Goal: Communication & Community: Answer question/provide support

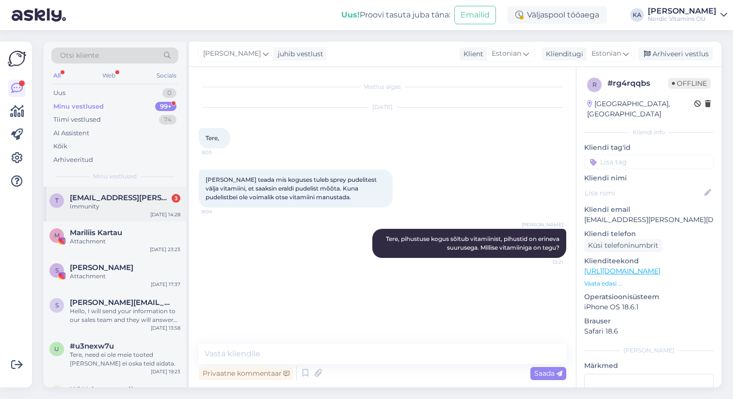
click at [141, 200] on span "[EMAIL_ADDRESS][PERSON_NAME][DOMAIN_NAME]" at bounding box center [120, 197] width 101 height 9
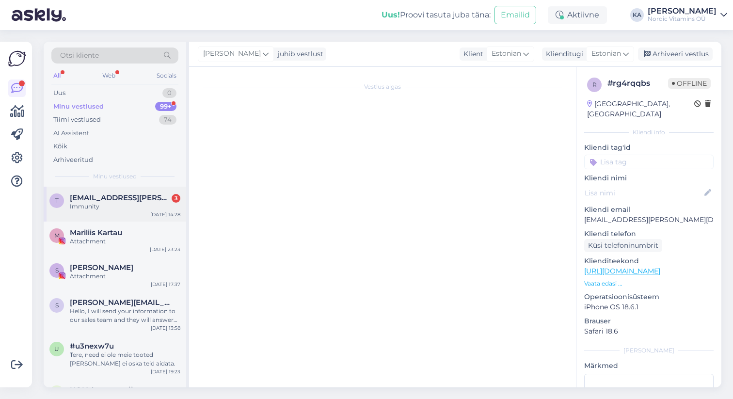
click at [121, 209] on div "Immunity" at bounding box center [125, 206] width 110 height 9
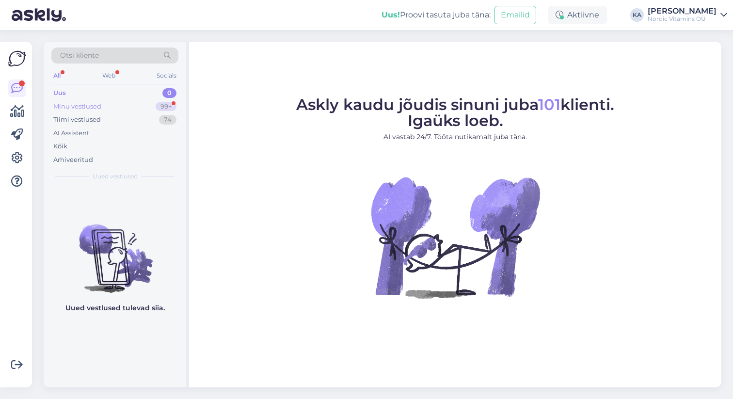
click at [135, 109] on div "Minu vestlused 99+" at bounding box center [114, 107] width 127 height 14
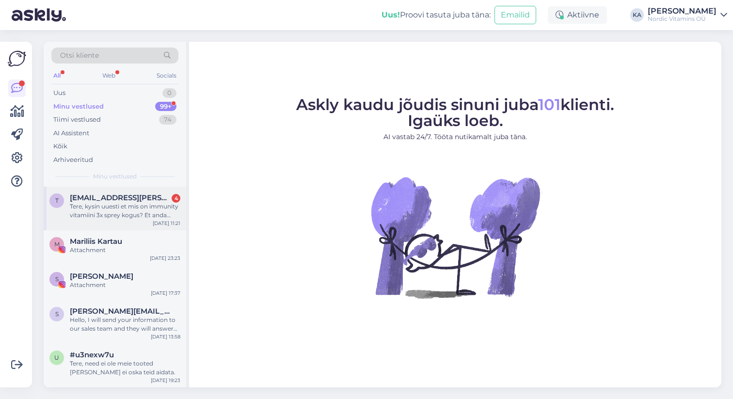
click at [135, 217] on div "Tere, kysin uuesti et mis on immunity vitamiini 3x sprey kogus? Et anda eraldi …" at bounding box center [125, 210] width 110 height 17
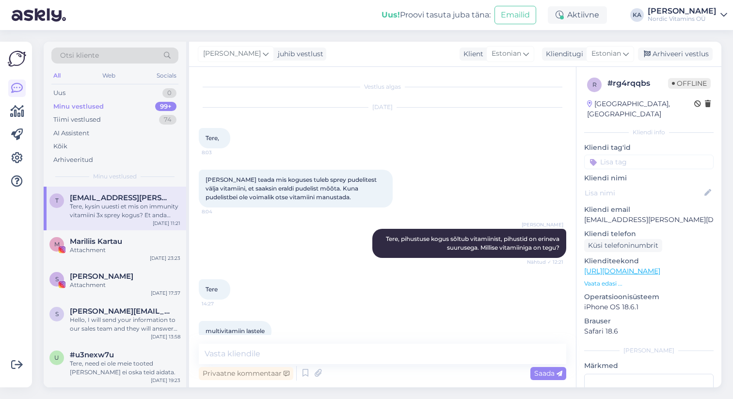
scroll to position [156, 0]
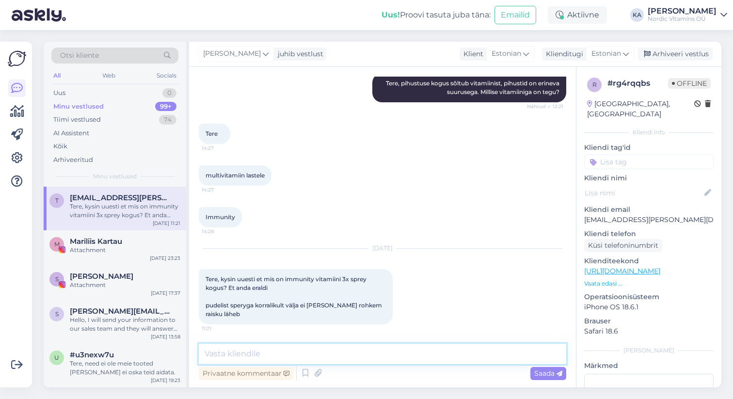
click at [383, 353] on textarea at bounding box center [382, 354] width 367 height 20
click at [302, 357] on textarea at bounding box center [382, 354] width 367 height 20
type textarea "T"
paste textarea "4 sprays daily contants Zinc 4 mg (40%*), Vitamin C 80 mg (100%*), ElderCraft® …"
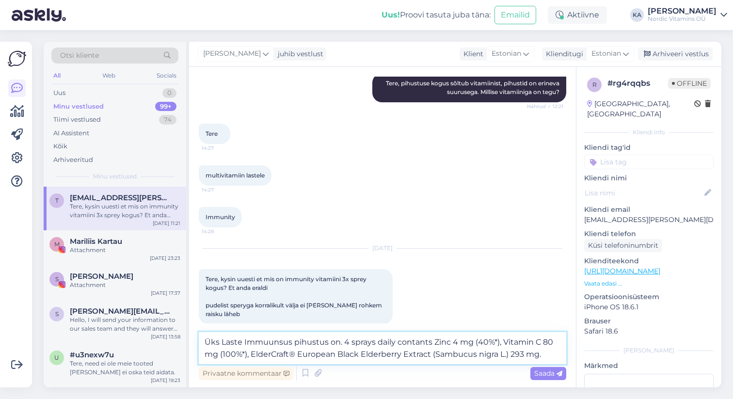
drag, startPoint x: 449, startPoint y: 342, endPoint x: 342, endPoint y: 339, distance: 107.1
click at [342, 339] on textarea "Üks Laste Immuunsus pihustus on. 4 sprays daily contants Zinc 4 mg (40%*), Vita…" at bounding box center [382, 348] width 367 height 32
click at [354, 339] on textarea "Üks Laste Immuunsus pihustus on. 1 4 mg (40%*), Vitamin C 80 mg (100%*), ElderC…" at bounding box center [382, 348] width 367 height 32
drag, startPoint x: 386, startPoint y: 342, endPoint x: 363, endPoint y: 342, distance: 22.8
click at [363, 342] on textarea "Üks Laste Immuunsus pihustus on. 1 mg (40%*), Vitamin C 80 mg (100%*), ElderCra…" at bounding box center [382, 348] width 367 height 32
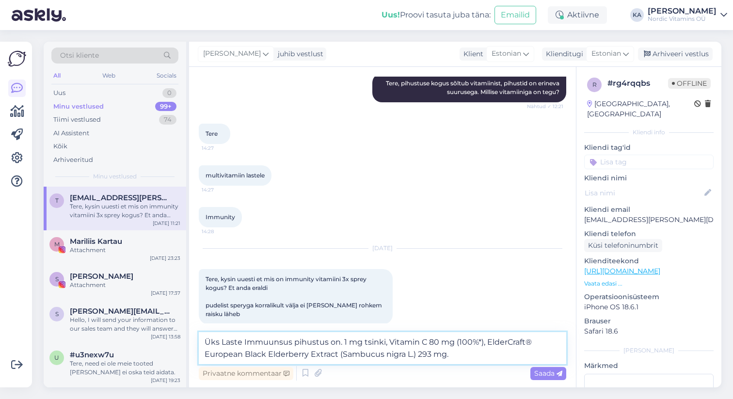
click at [433, 340] on textarea "Üks Laste Immuunsus pihustus on. 1 mg tsinki, Vitamin C 80 mg (100%*), ElderCra…" at bounding box center [382, 348] width 367 height 32
drag, startPoint x: 427, startPoint y: 341, endPoint x: 386, endPoint y: 340, distance: 40.7
click at [386, 340] on textarea "Üks Laste Immuunsus pihustus on. 1 mg tsinki, Vitamin C 20 mg (100%*), ElderCra…" at bounding box center [382, 348] width 367 height 32
drag, startPoint x: 441, startPoint y: 341, endPoint x: 413, endPoint y: 341, distance: 28.6
click at [413, 341] on textarea "Üks Laste Immuunsus pihustus on. 1 mg tsinki, 20 mg (100%*), ElderCraft® Europe…" at bounding box center [382, 348] width 367 height 32
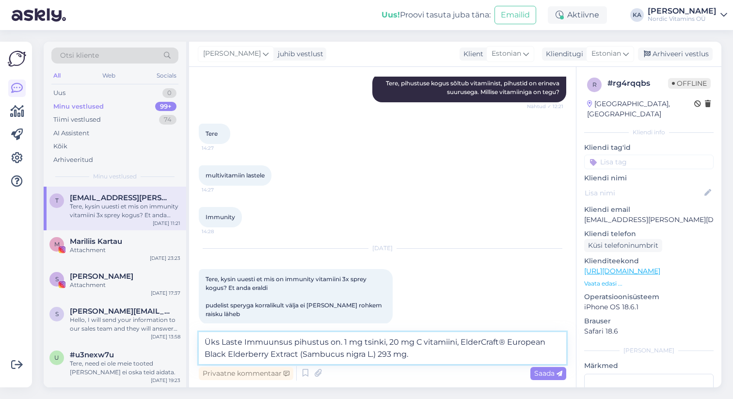
drag, startPoint x: 455, startPoint y: 342, endPoint x: 377, endPoint y: 354, distance: 79.4
click at [377, 354] on textarea "Üks Laste Immuunsus pihustus on. 1 mg tsinki, 20 mg C vitamiini, ElderCraft® Eu…" at bounding box center [382, 348] width 367 height 32
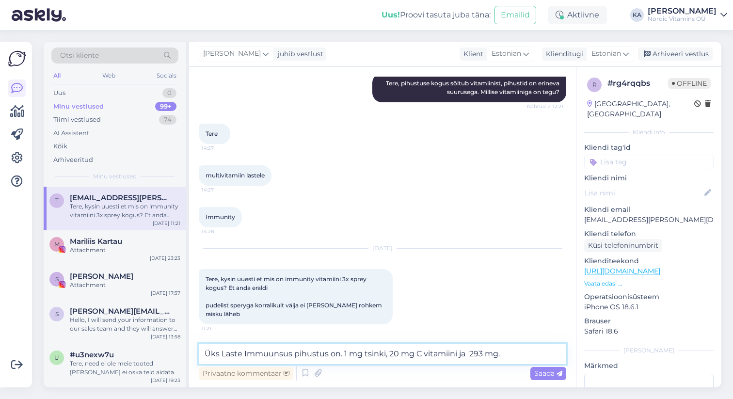
click at [340, 354] on textarea "Üks Laste Immuunsus pihustus on. 1 mg tsinki, 20 mg C vitamiini ja 293 mg." at bounding box center [382, 354] width 367 height 20
drag, startPoint x: 479, startPoint y: 353, endPoint x: 467, endPoint y: 353, distance: 12.1
click at [467, 353] on textarea "Üks Laste Immuunsus pihustus on 1 mg tsinki, 20 mg C vitamiini ja 293 mg." at bounding box center [382, 354] width 367 height 20
click at [496, 352] on textarea "Üks Laste Immuunsus pihustus on 1 mg tsinki, 20 mg C vitamiini ja 73 mg." at bounding box center [382, 354] width 367 height 20
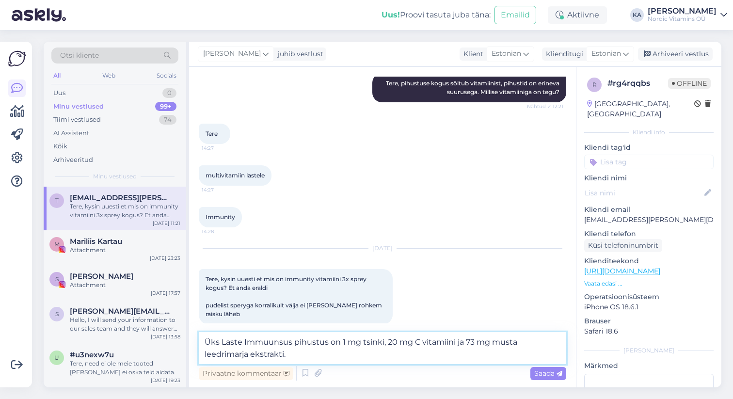
click at [219, 342] on textarea "Üks Laste Immuunsus pihustus on 1 mg tsinki, 20 mg C vitamiini ja 73 mg musta l…" at bounding box center [382, 348] width 367 height 32
click at [331, 342] on textarea "Ühes Laste Immuunsus pihustus on 1 mg tsinki, 20 mg C vitamiini ja 73 mg musta …" at bounding box center [382, 348] width 367 height 32
type textarea "Ühes Laste Immuunsus pihustuses on 1 mg tsinki, 20 mg C vitamiini ja 73 mg must…"
click at [316, 360] on textarea "Ühes Laste Immuunsus pihustuses on 1 mg tsinki, 20 mg C vitamiini ja 73 mg must…" at bounding box center [382, 348] width 367 height 32
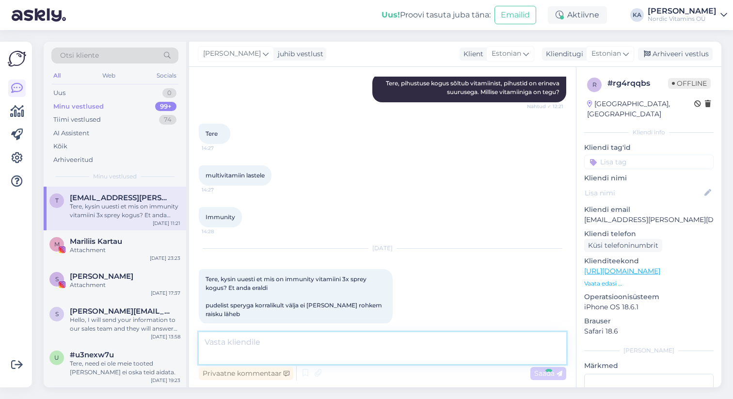
scroll to position [206, 0]
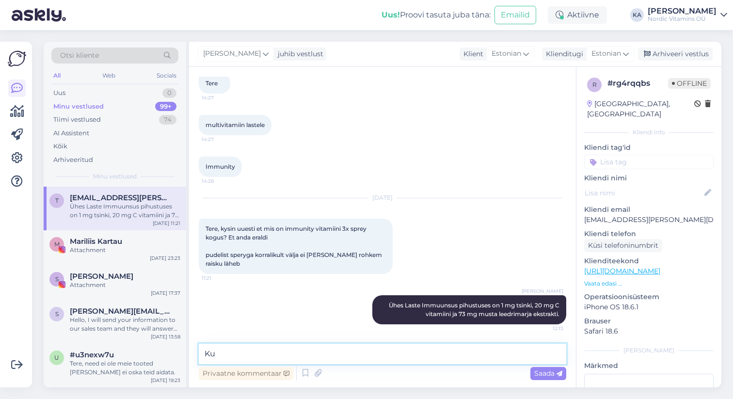
type textarea "K"
type textarea "Proovige pihusti otsa [PERSON_NAME] vee all, et puhastada pihusti otsa."
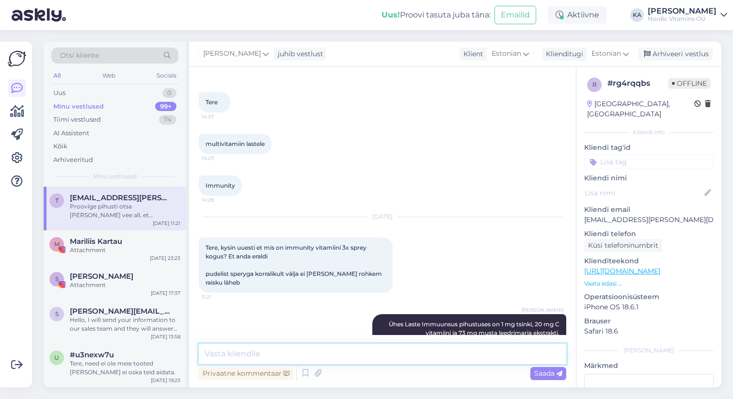
scroll to position [256, 0]
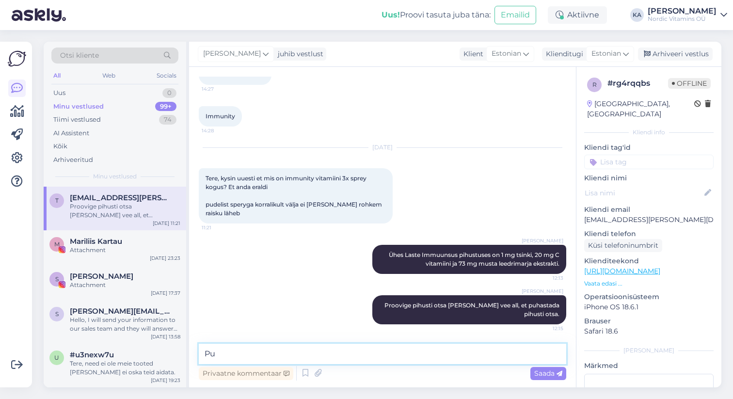
type textarea "P"
click at [274, 353] on textarea "Kui pihusti pump ei tööta, siis palun saata" at bounding box center [382, 354] width 367 height 20
click at [403, 353] on textarea "Kui pihusti pump üldse ei tööta, siis palun saata" at bounding box center [382, 354] width 367 height 20
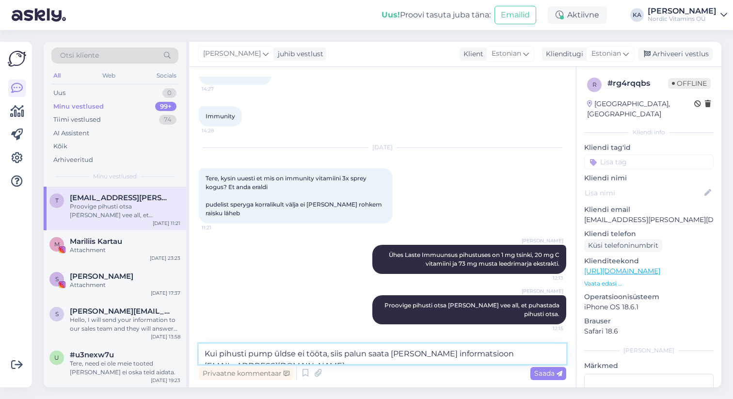
type textarea "Kui pihusti pump üldse ei tööta, siis palun saata [PERSON_NAME] informatsioon i…"
drag, startPoint x: 553, startPoint y: 354, endPoint x: 146, endPoint y: 351, distance: 407.5
click at [146, 351] on div "Otsi kliente All Web Socials Uus 0 Minu vestlused 99+ Tiimi vestlused 74 AI Ass…" at bounding box center [382, 215] width 677 height 346
